Goal: Check status: Check status

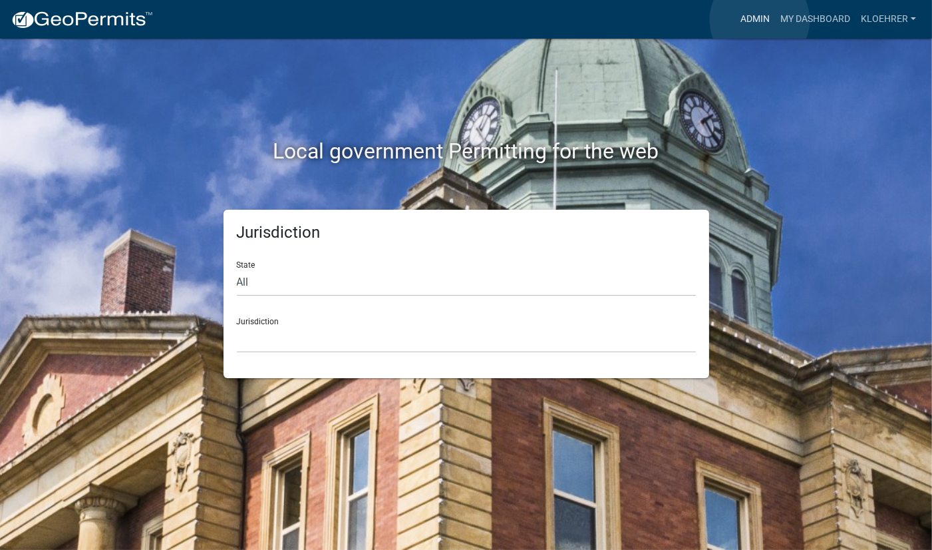
drag, startPoint x: 760, startPoint y: 21, endPoint x: 729, endPoint y: 16, distance: 31.0
click at [760, 19] on link "Admin" at bounding box center [755, 19] width 40 height 25
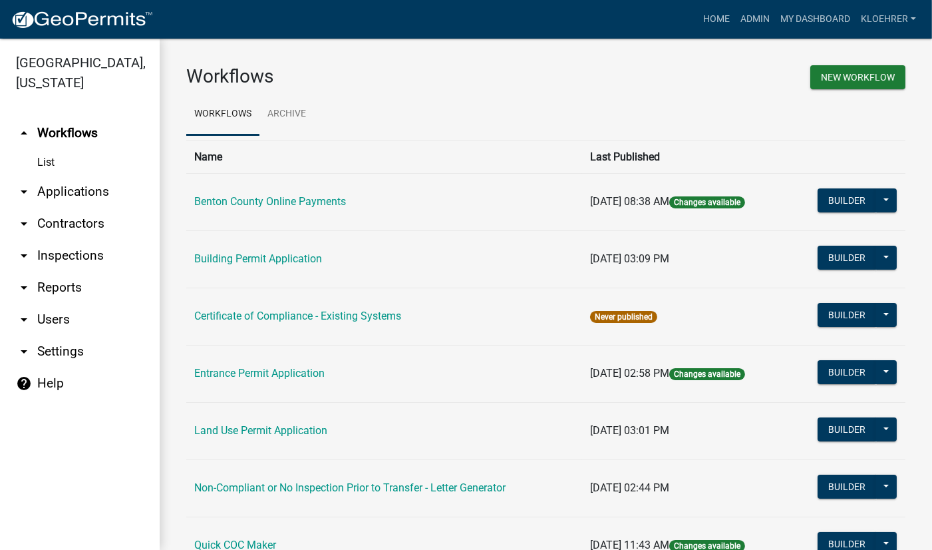
click at [62, 194] on link "arrow_drop_down Applications" at bounding box center [80, 192] width 160 height 32
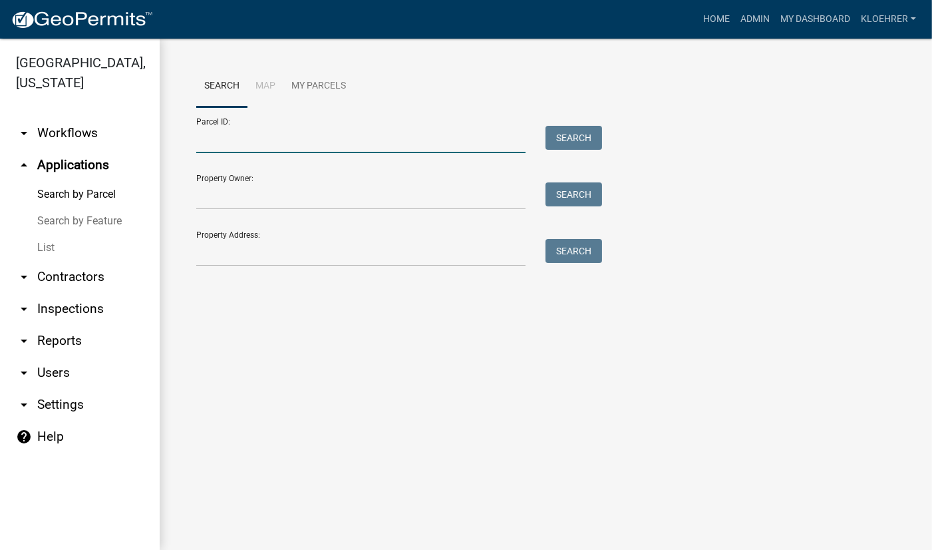
click at [282, 142] on input "Parcel ID:" at bounding box center [360, 139] width 329 height 27
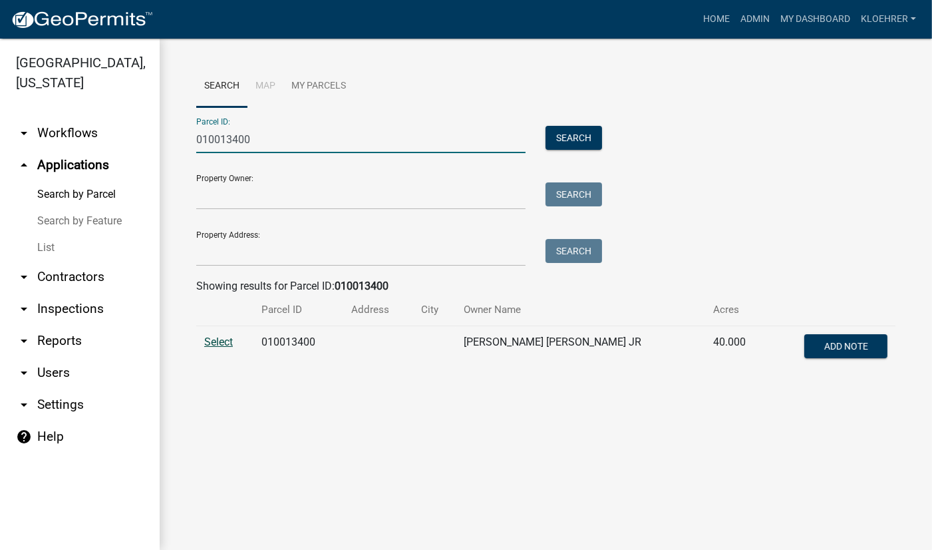
click at [220, 337] on span "Select" at bounding box center [218, 341] width 29 height 13
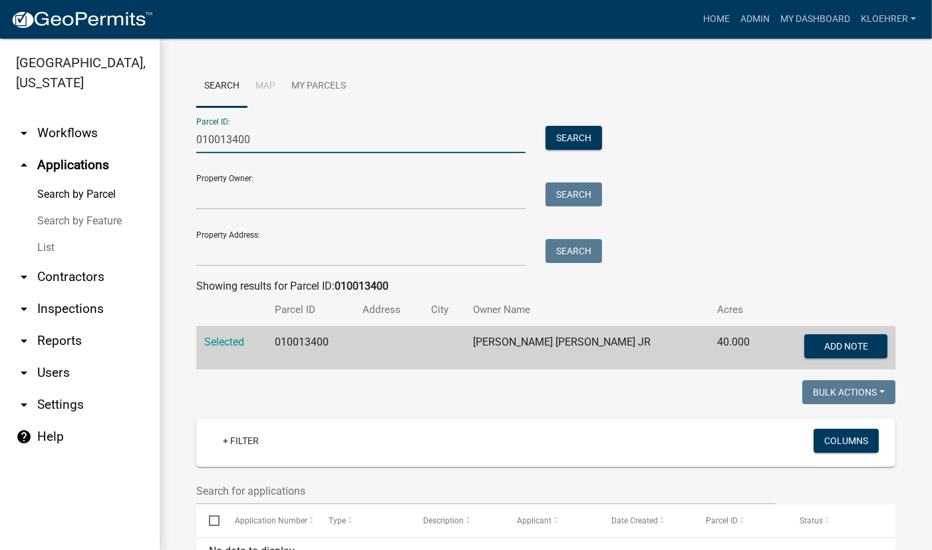
drag, startPoint x: 267, startPoint y: 137, endPoint x: -121, endPoint y: 134, distance: 388.6
click at [0, 134] on html "Internet Explorer does NOT work with GeoPermits. Get a new browser for more sec…" at bounding box center [466, 275] width 932 height 550
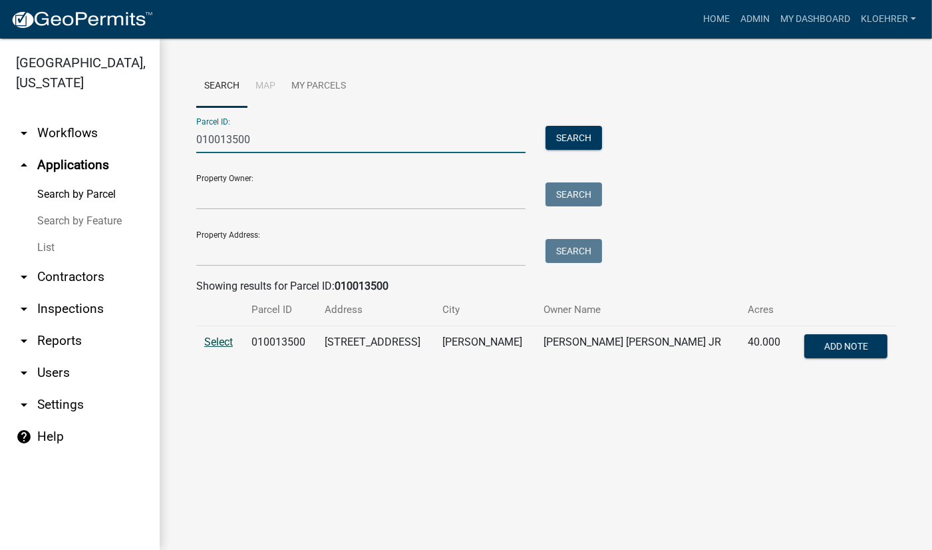
type input "010013500"
click at [230, 339] on span "Select" at bounding box center [218, 341] width 29 height 13
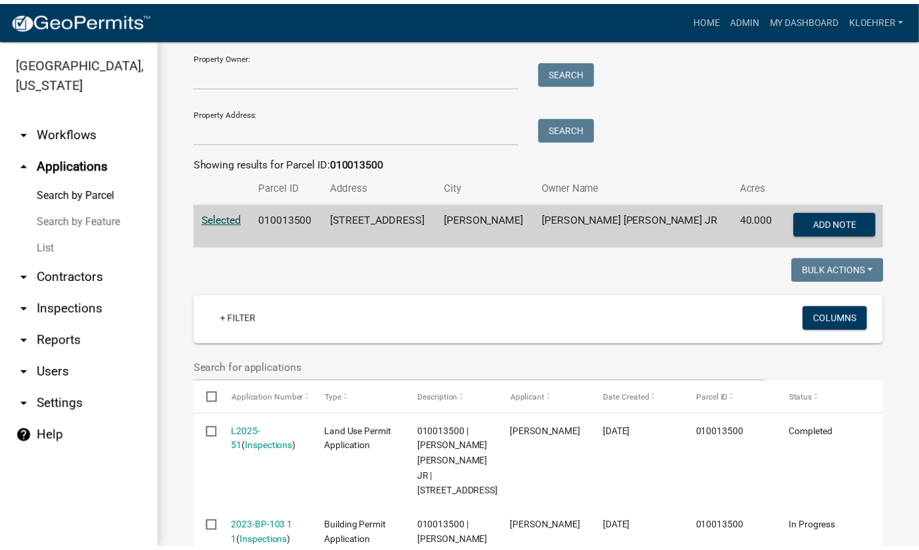
scroll to position [287, 0]
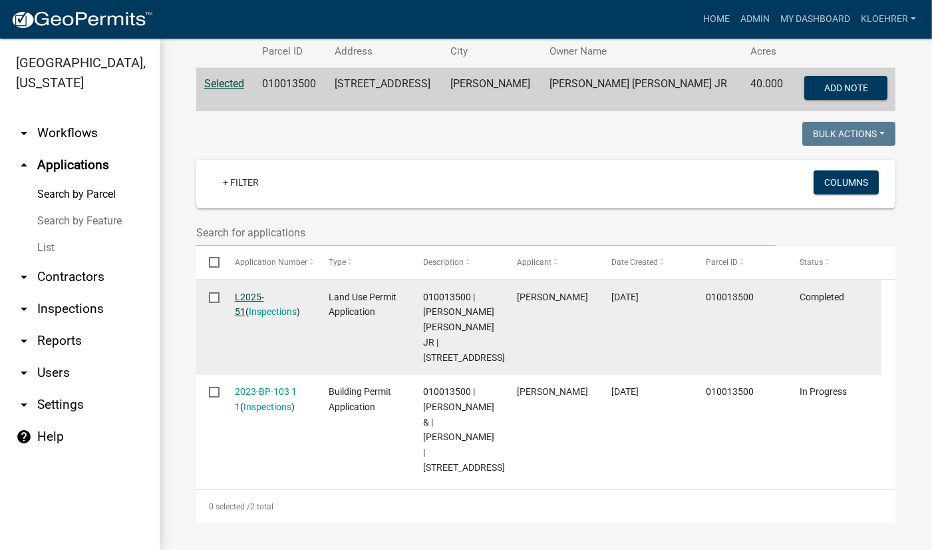
click at [264, 291] on link "L2025-51" at bounding box center [249, 304] width 29 height 26
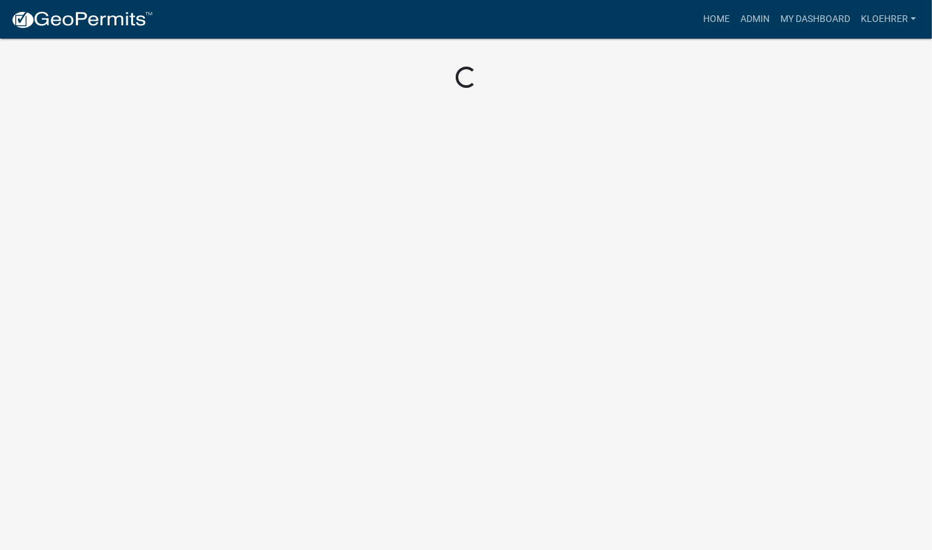
click at [268, 265] on body "Internet Explorer does NOT work with GeoPermits. Get a new browser for more sec…" at bounding box center [466, 275] width 932 height 550
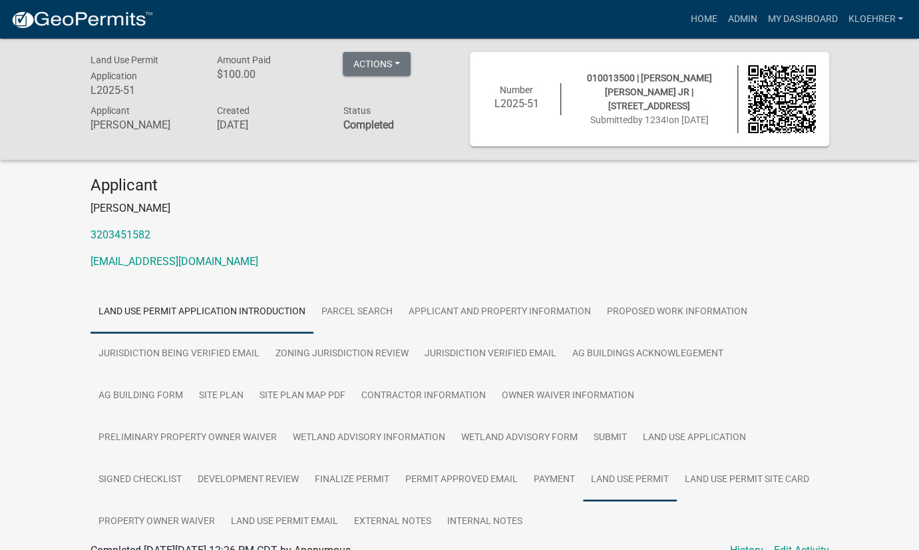
click at [583, 476] on link "Land Use Permit" at bounding box center [630, 479] width 94 height 43
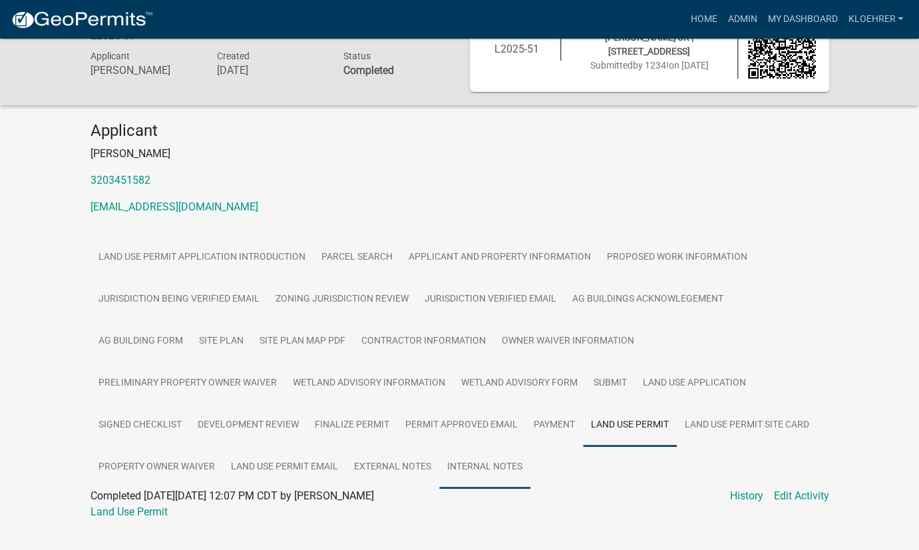
scroll to position [79, 0]
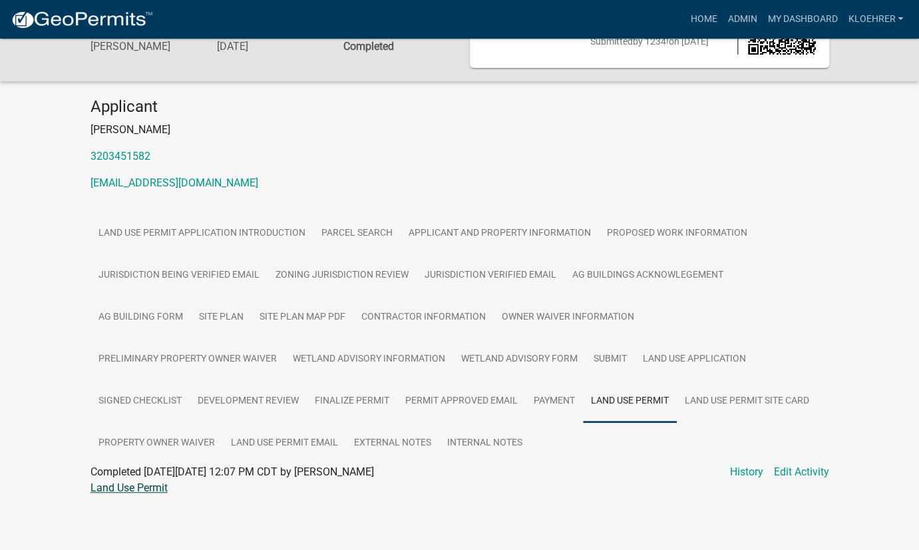
click at [154, 481] on link "Land Use Permit" at bounding box center [128, 487] width 77 height 13
click at [526, 389] on link "Payment" at bounding box center [554, 401] width 57 height 43
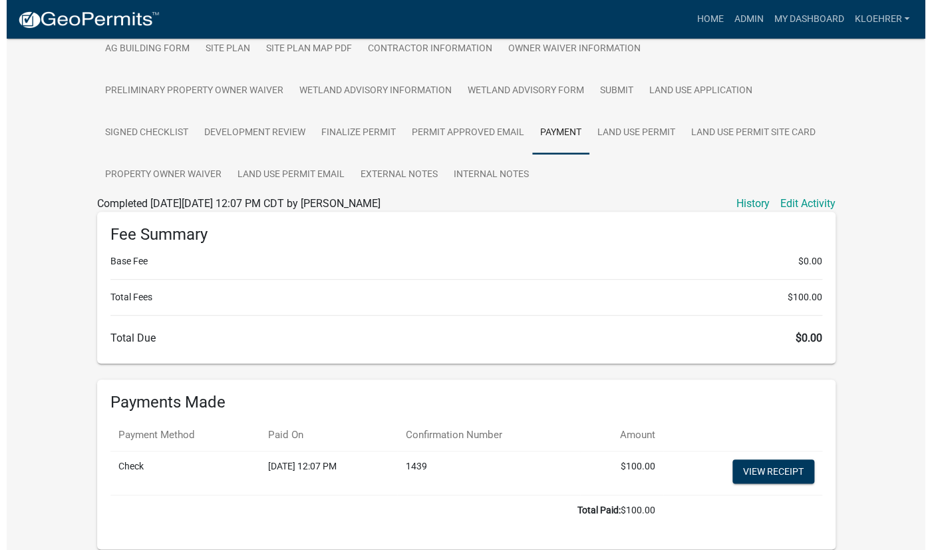
scroll to position [0, 0]
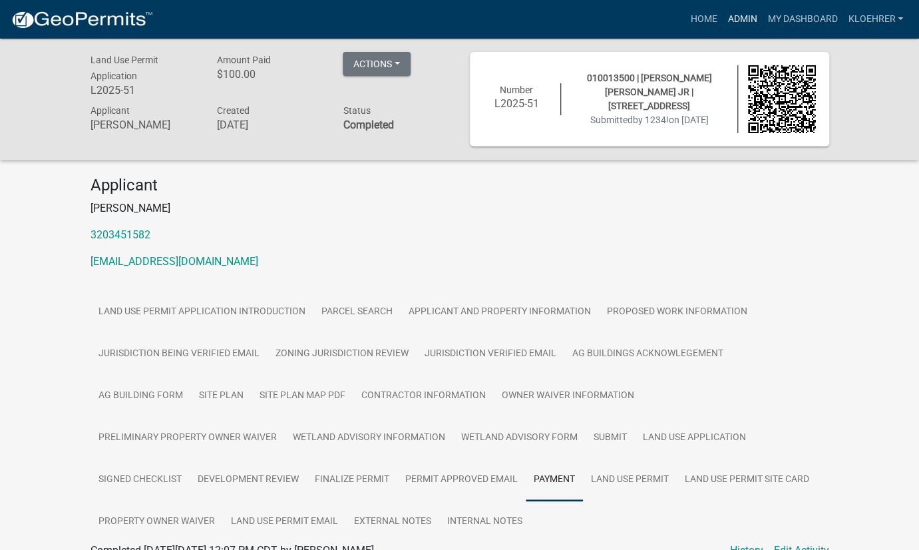
click at [735, 17] on link "Admin" at bounding box center [742, 19] width 40 height 25
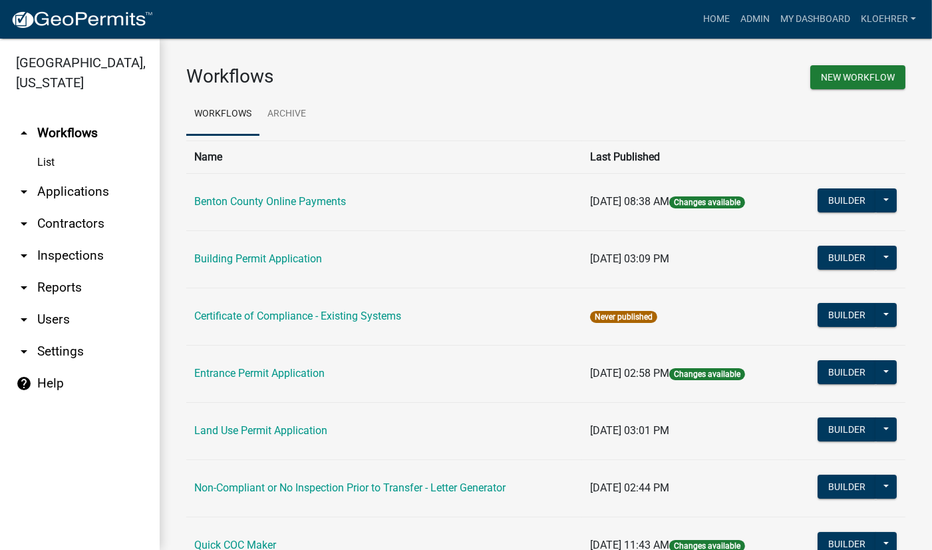
click at [57, 192] on link "arrow_drop_down Applications" at bounding box center [80, 192] width 160 height 32
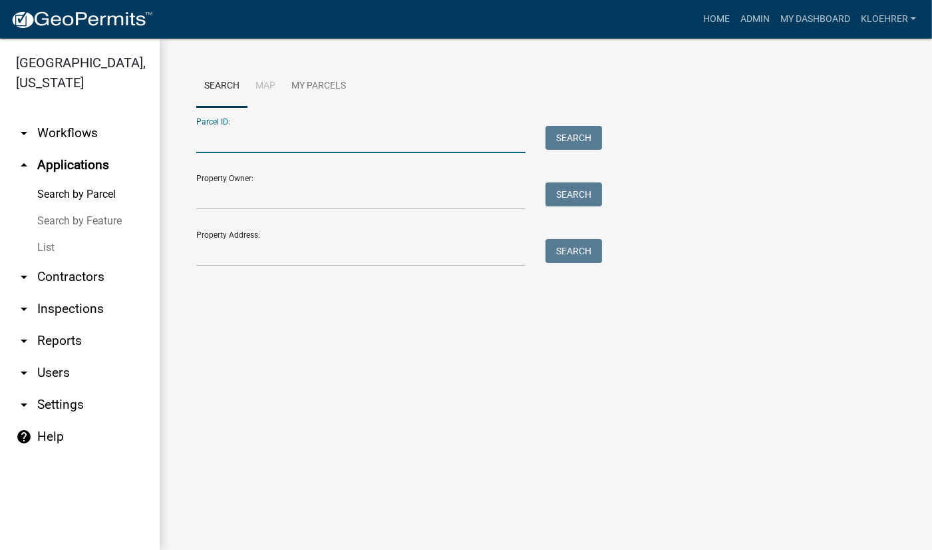
click at [305, 138] on input "Parcel ID:" at bounding box center [360, 139] width 329 height 27
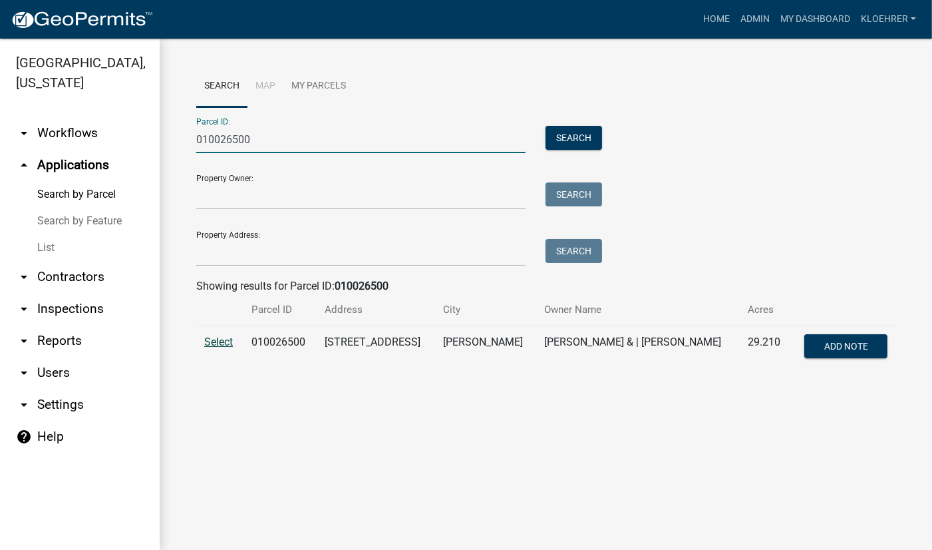
type input "010026500"
click at [210, 341] on span "Select" at bounding box center [218, 341] width 29 height 13
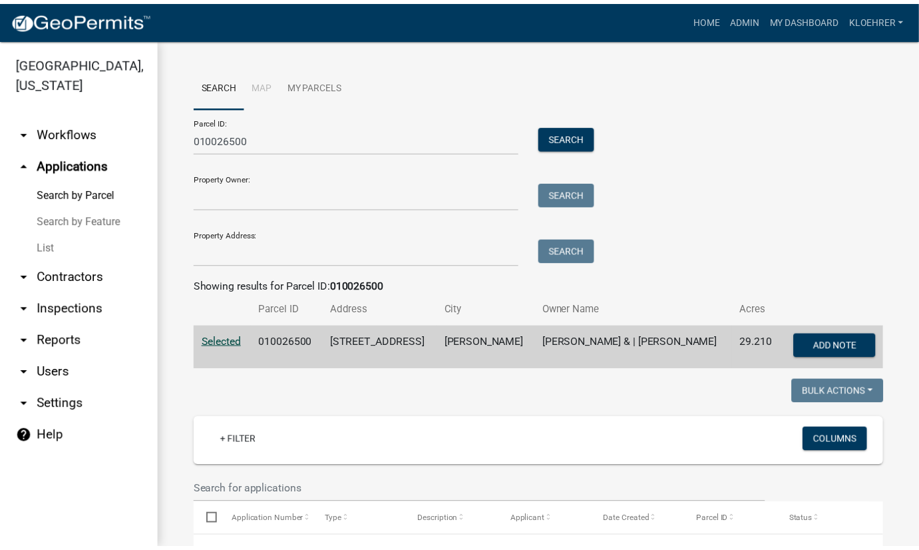
scroll to position [267, 0]
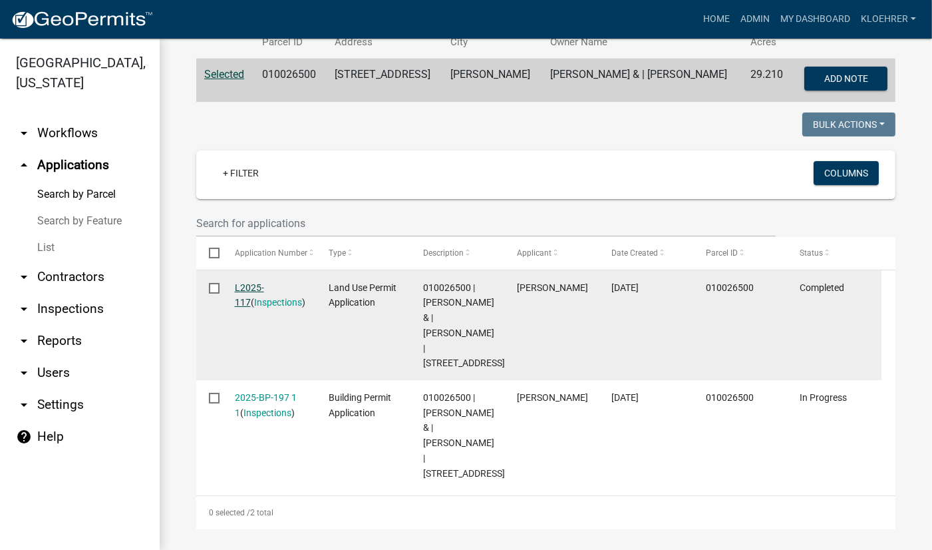
click at [248, 284] on link "L2025-117" at bounding box center [249, 295] width 29 height 26
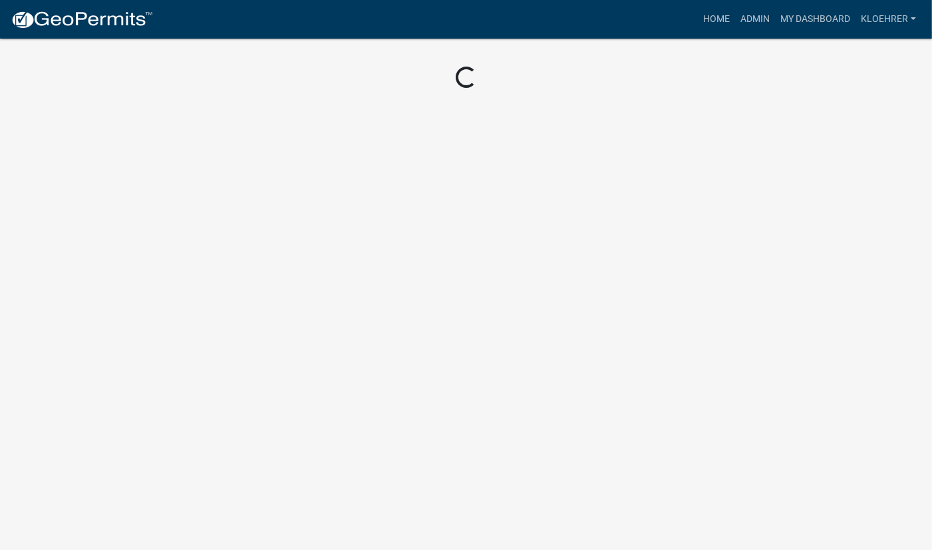
click at [248, 284] on body "Internet Explorer does NOT work with GeoPermits. Get a new browser for more sec…" at bounding box center [466, 275] width 932 height 550
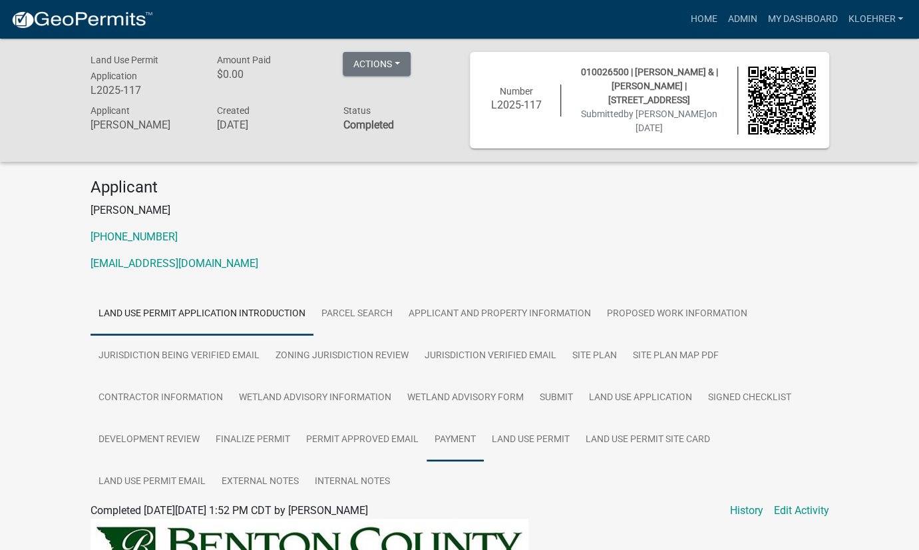
click at [465, 440] on link "Payment" at bounding box center [455, 440] width 57 height 43
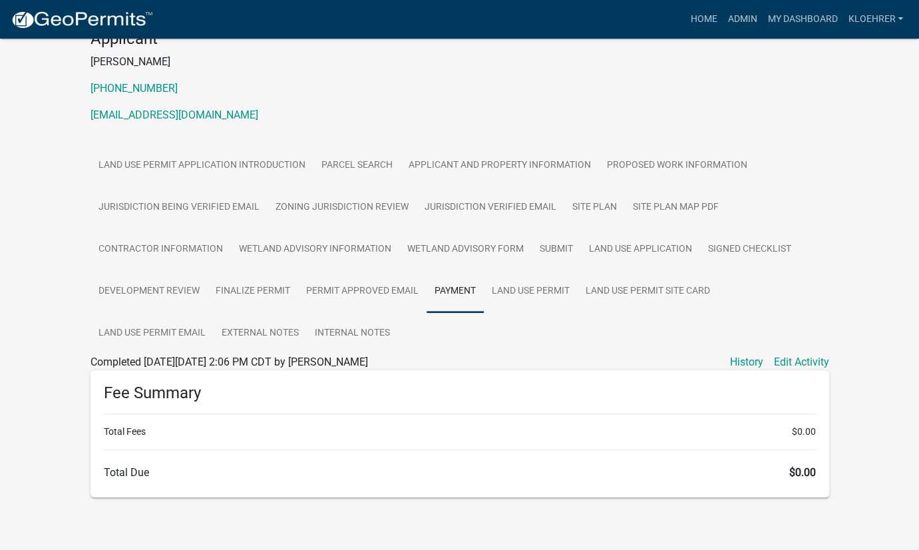
scroll to position [150, 0]
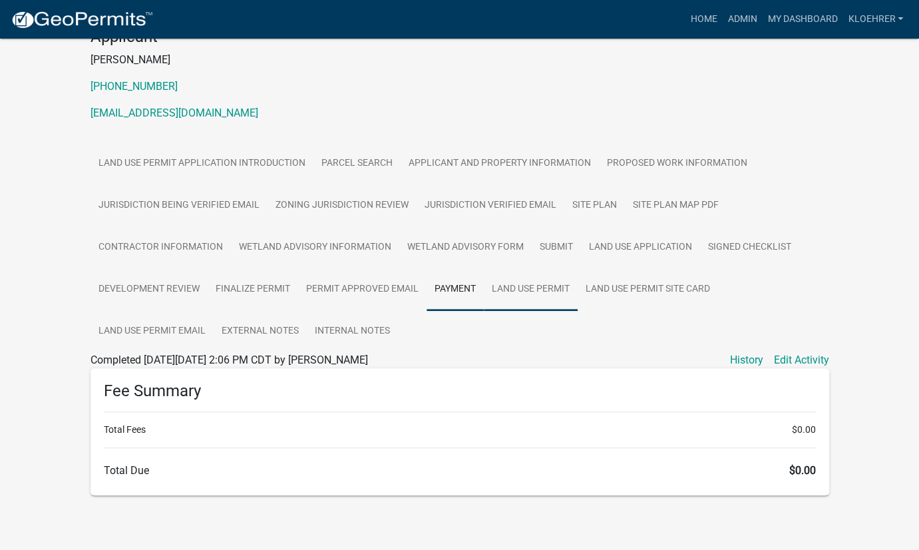
click at [503, 287] on link "Land Use Permit" at bounding box center [531, 289] width 94 height 43
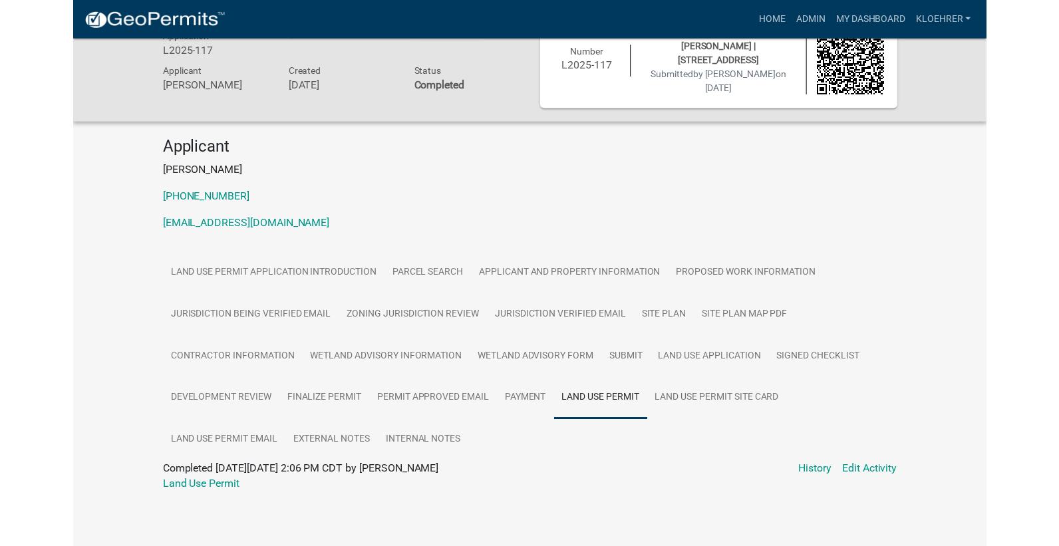
scroll to position [42, 0]
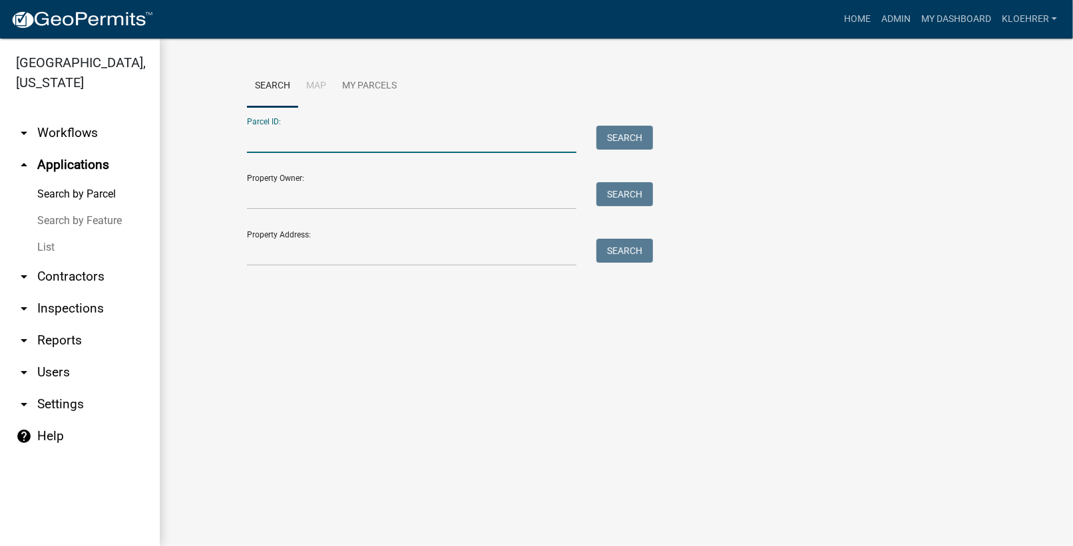
drag, startPoint x: 350, startPoint y: 130, endPoint x: 331, endPoint y: 140, distance: 21.5
click at [351, 130] on input "Parcel ID:" at bounding box center [411, 139] width 329 height 27
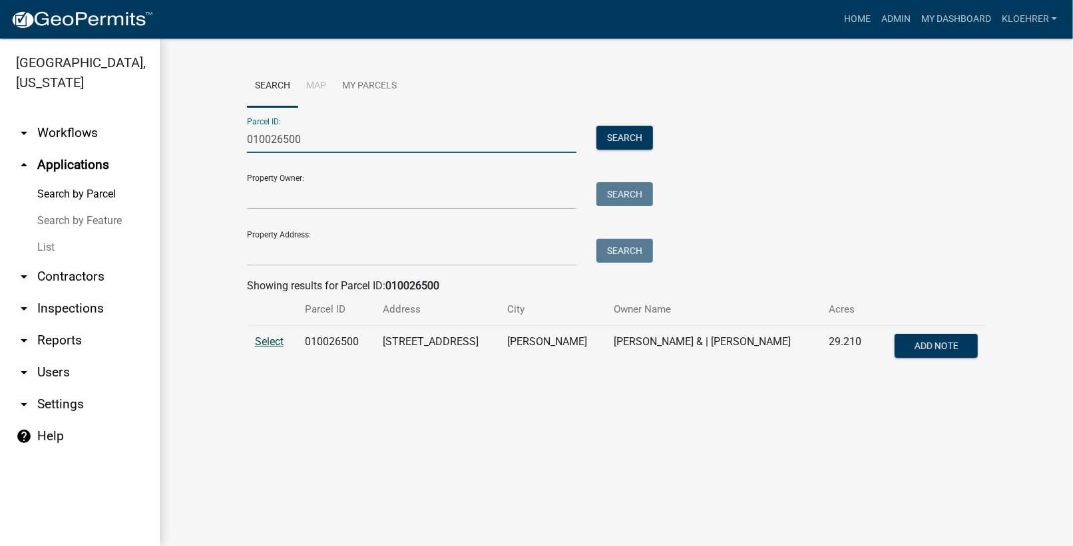
type input "010026500"
click at [273, 346] on span "Select" at bounding box center [269, 341] width 29 height 13
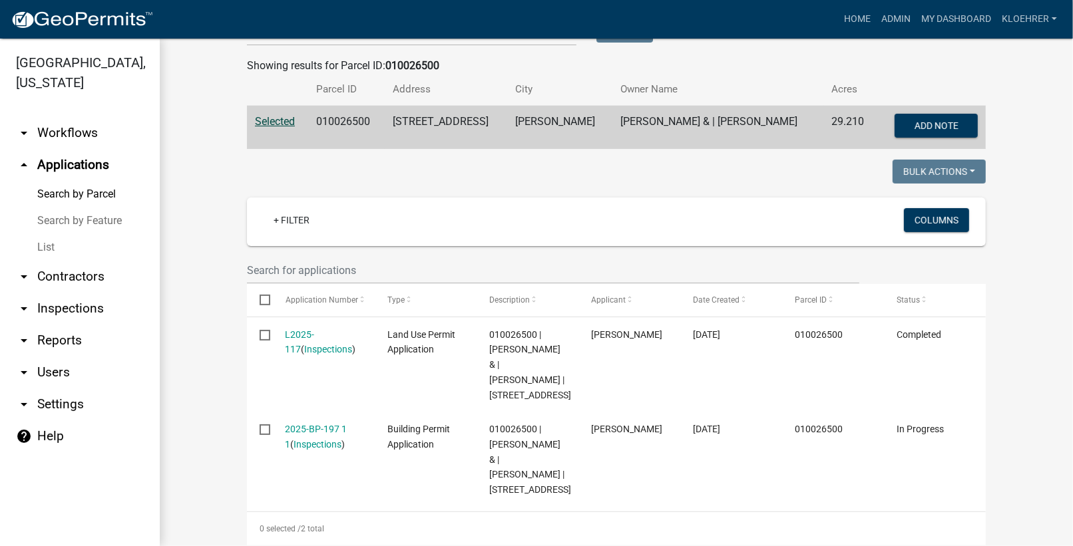
scroll to position [275, 0]
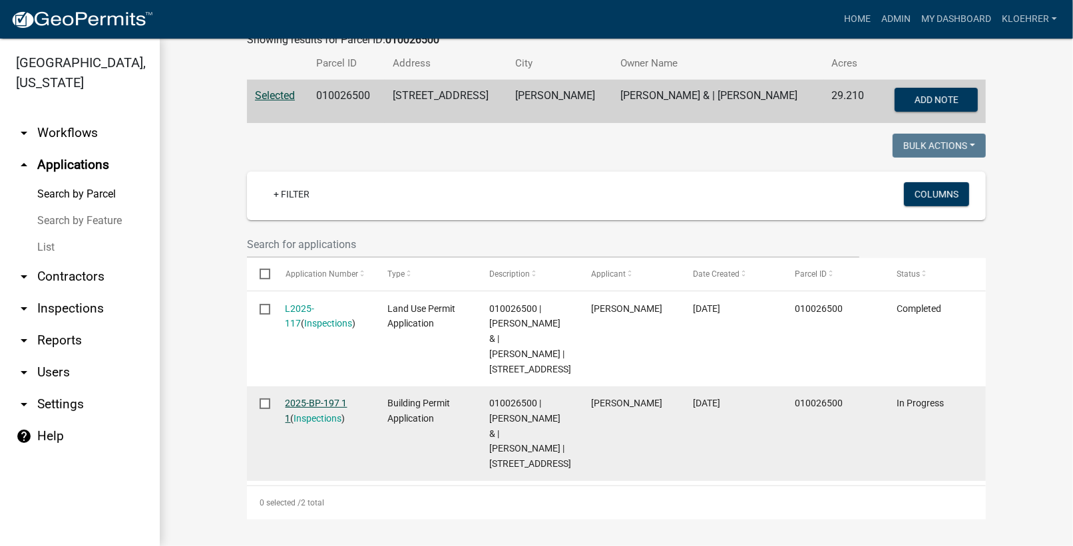
click at [300, 398] on link "2025-BP-197 1 1" at bounding box center [316, 411] width 62 height 26
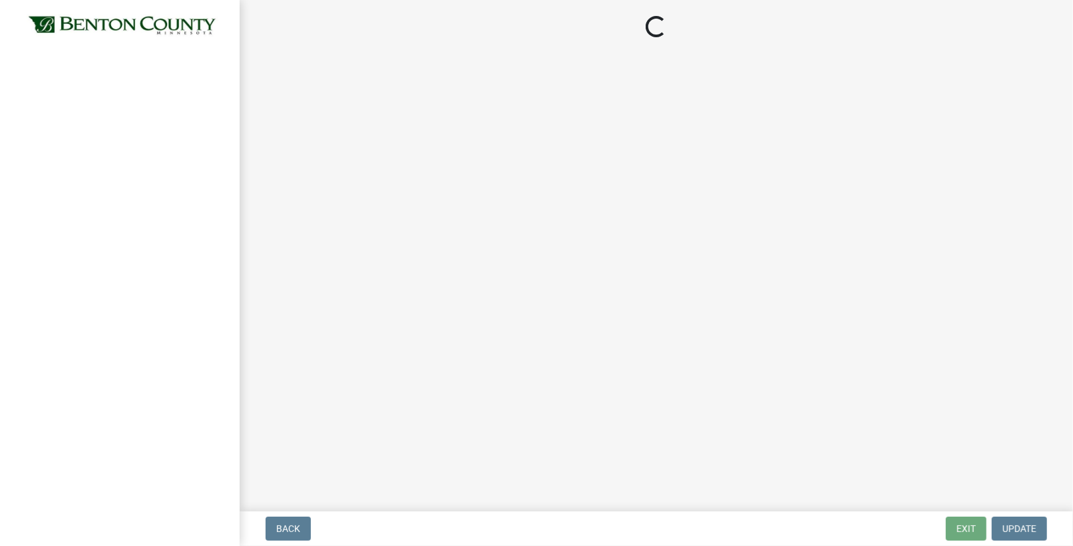
select select "17bfa135-5610-45df-8ce7-87530b7d86d4"
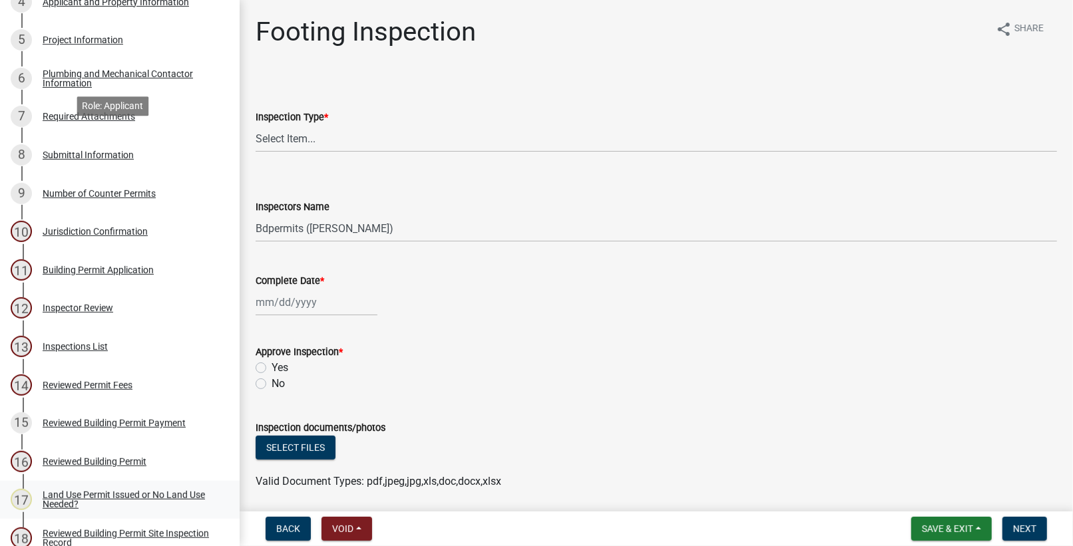
scroll to position [446, 0]
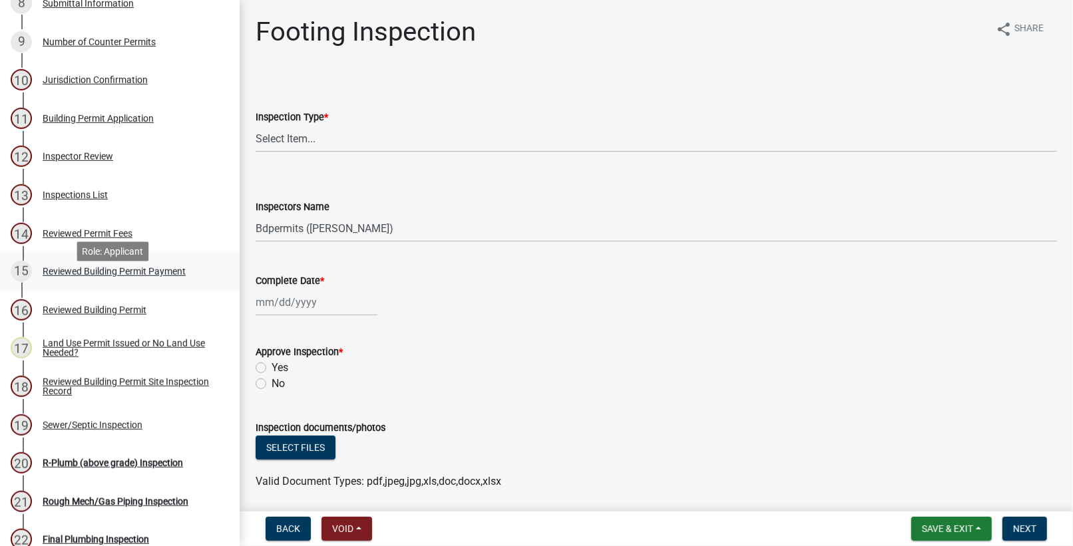
click at [115, 276] on div "Reviewed Building Permit Payment" at bounding box center [114, 271] width 143 height 9
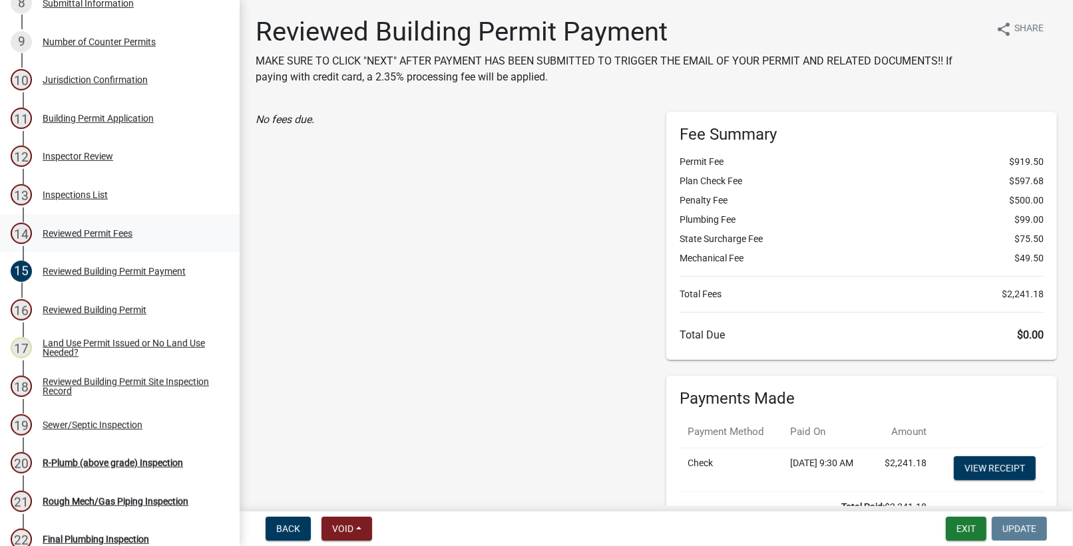
click at [95, 238] on div "Reviewed Permit Fees" at bounding box center [88, 233] width 90 height 9
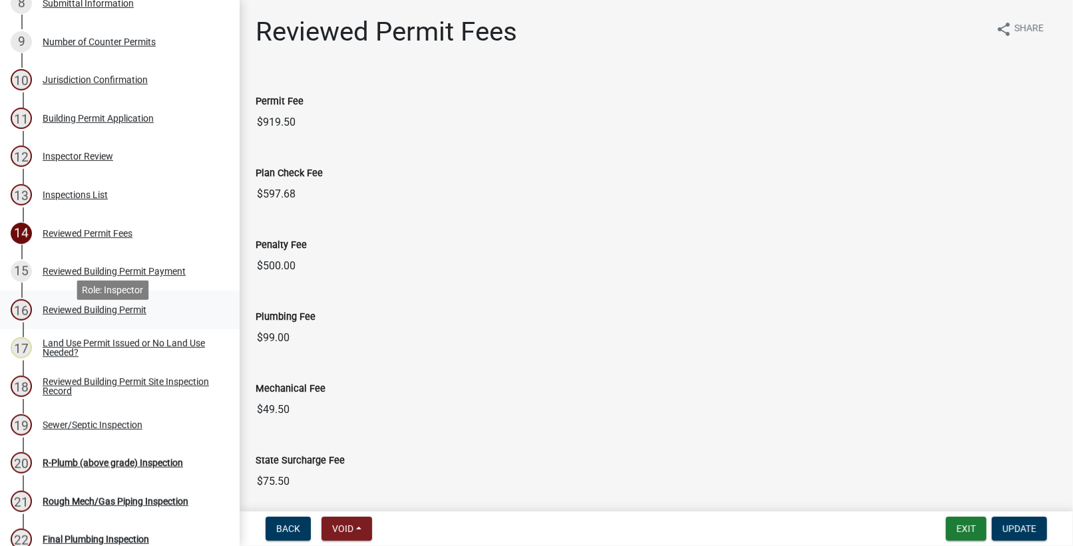
click at [111, 315] on div "Reviewed Building Permit" at bounding box center [95, 309] width 104 height 9
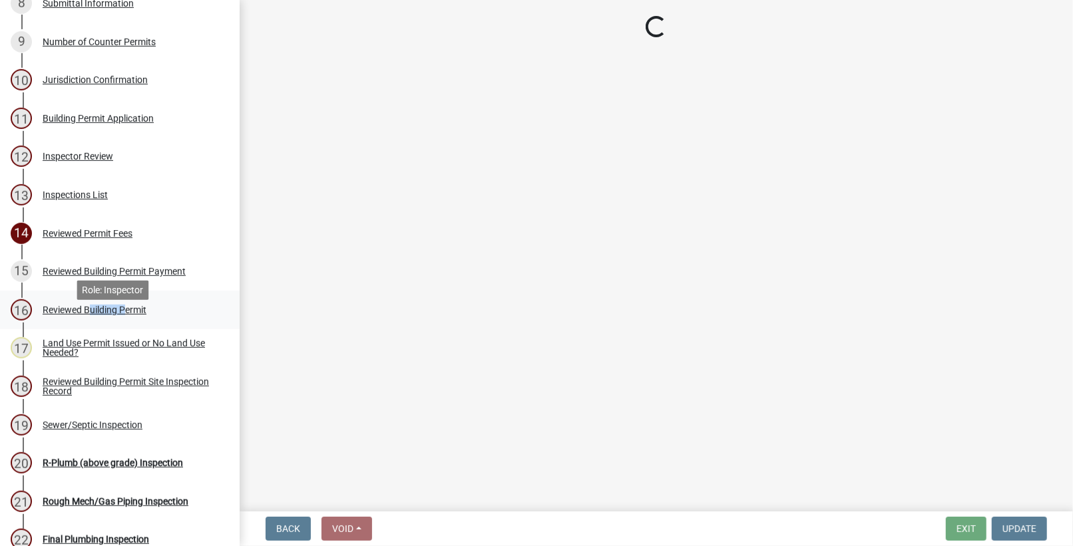
click at [111, 315] on div "Reviewed Building Permit" at bounding box center [95, 309] width 104 height 9
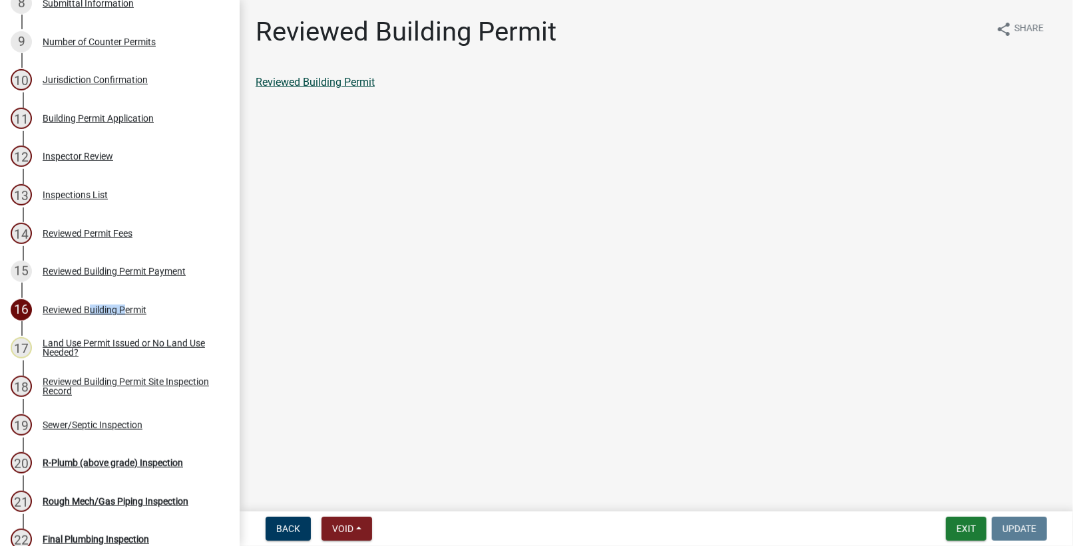
drag, startPoint x: 110, startPoint y: 326, endPoint x: 266, endPoint y: 81, distance: 290.2
click at [266, 81] on link "Reviewed Building Permit" at bounding box center [315, 82] width 119 height 13
